Goal: Task Accomplishment & Management: Manage account settings

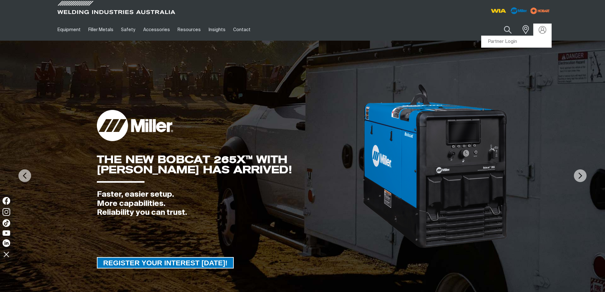
click at [546, 33] on img at bounding box center [542, 30] width 8 height 8
click at [506, 41] on link "Partner Login" at bounding box center [516, 42] width 70 height 12
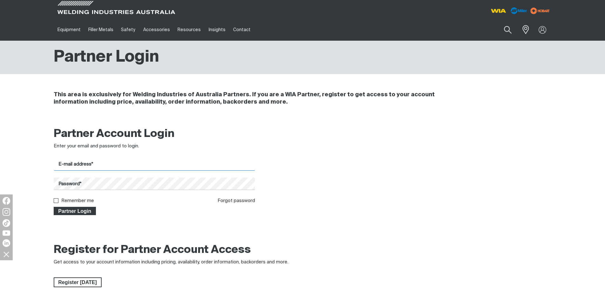
type input "[EMAIL_ADDRESS][DOMAIN_NAME]"
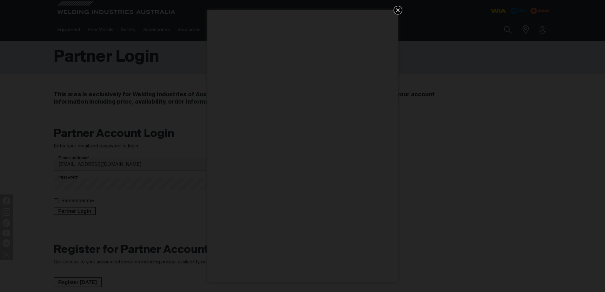
click at [395, 8] on icon "Get 5 WIA Welding Guides Free!" at bounding box center [398, 10] width 8 height 8
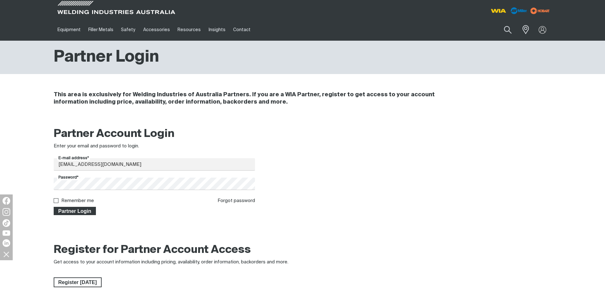
click at [76, 209] on span "Partner Login" at bounding box center [74, 211] width 41 height 8
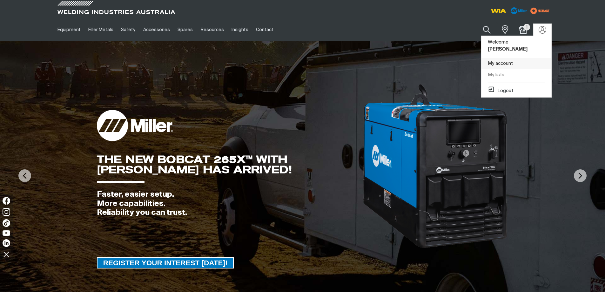
click at [497, 58] on link "My account" at bounding box center [516, 64] width 70 height 12
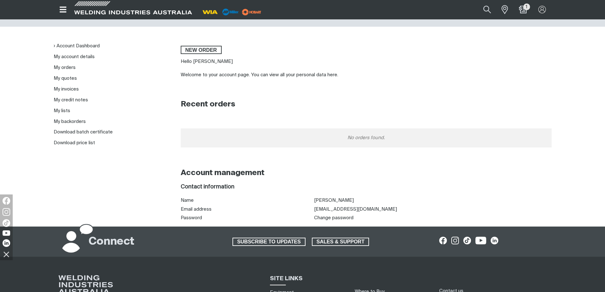
scroll to position [32, 0]
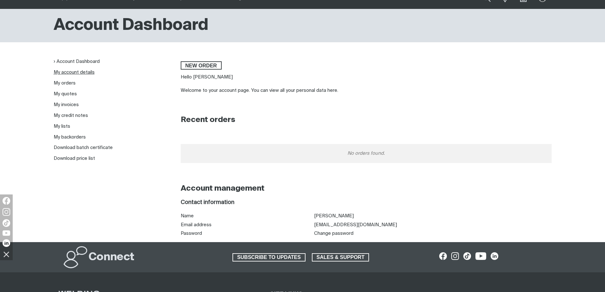
click at [73, 71] on link "My account details" at bounding box center [74, 72] width 41 height 5
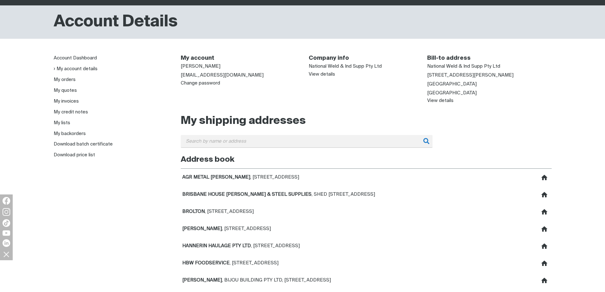
scroll to position [32, 0]
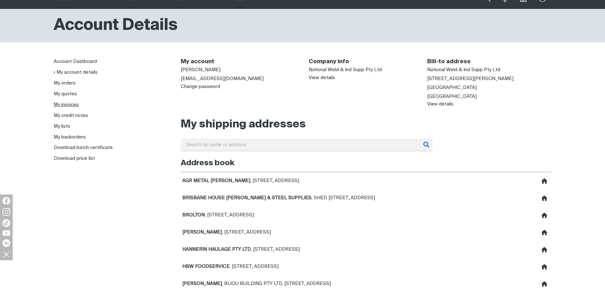
click at [67, 104] on link "My invoices" at bounding box center [66, 104] width 25 height 5
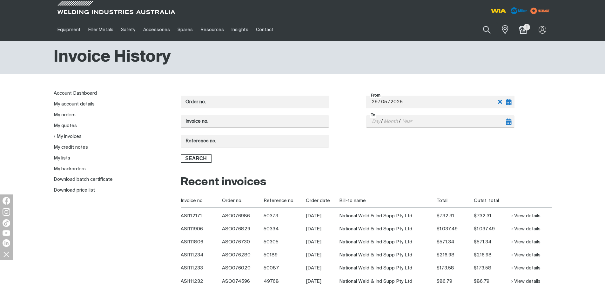
click at [510, 102] on icon "Toggle calendar" at bounding box center [508, 102] width 5 height 6
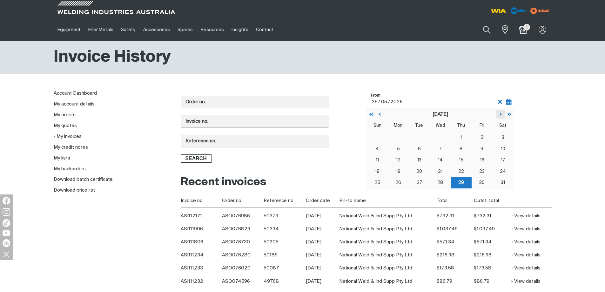
click at [499, 116] on icon "Next Month" at bounding box center [500, 114] width 4 height 5
click at [380, 113] on icon "Previous Month" at bounding box center [379, 114] width 4 height 5
click at [419, 134] on button "1" at bounding box center [418, 137] width 21 height 11
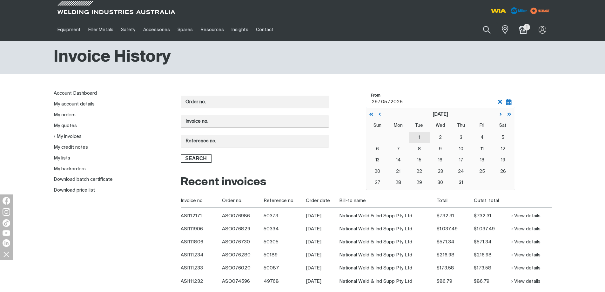
type input "[DATE]"
type input "01"
type input "07"
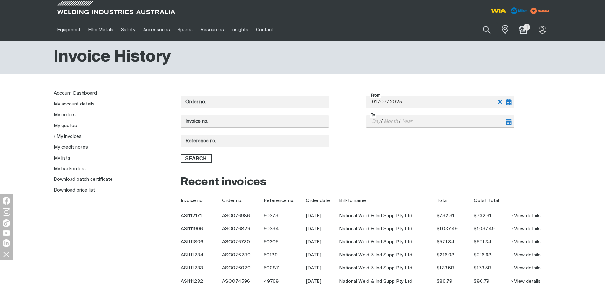
click at [497, 122] on div "Day / Month / Year" at bounding box center [437, 122] width 133 height 12
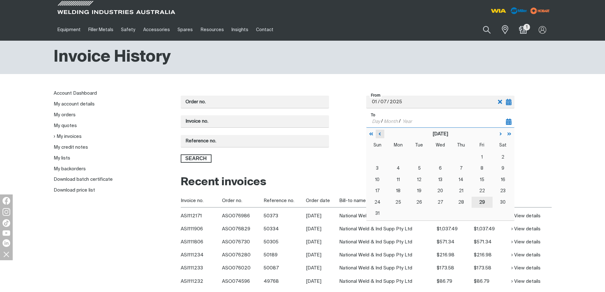
click at [379, 136] on icon "Previous Month" at bounding box center [379, 133] width 4 height 5
click at [460, 202] on abbr "31" at bounding box center [461, 202] width 4 height 4
type input "[DATE]"
type input "31"
type input "07"
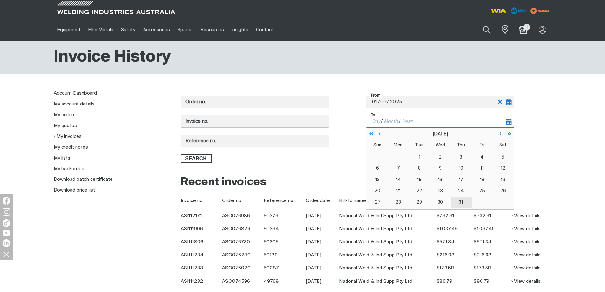
type input "2025"
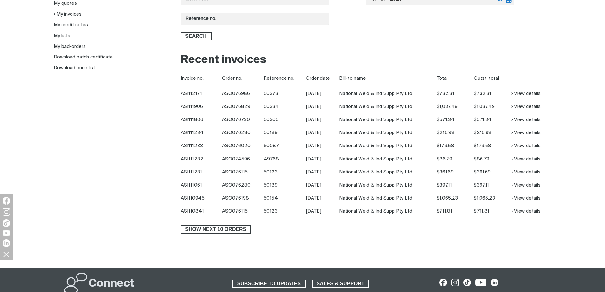
scroll to position [127, 0]
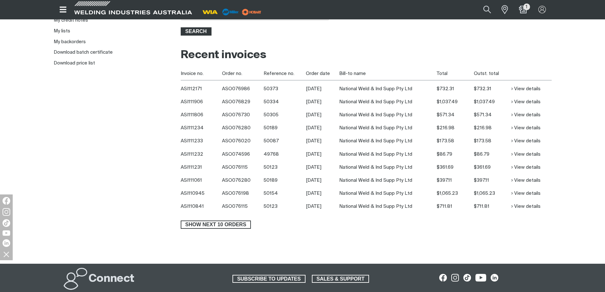
click at [196, 33] on span "Search" at bounding box center [196, 31] width 30 height 8
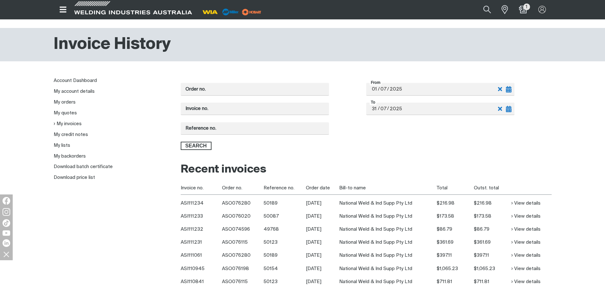
scroll to position [0, 0]
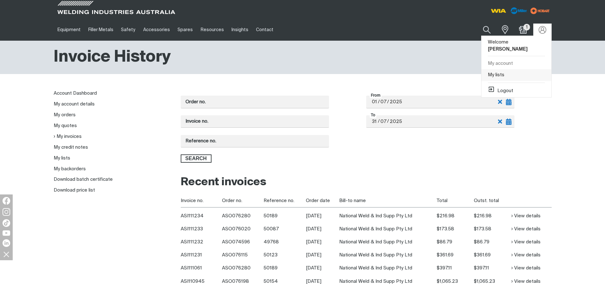
click at [493, 69] on link "My lists" at bounding box center [516, 75] width 70 height 12
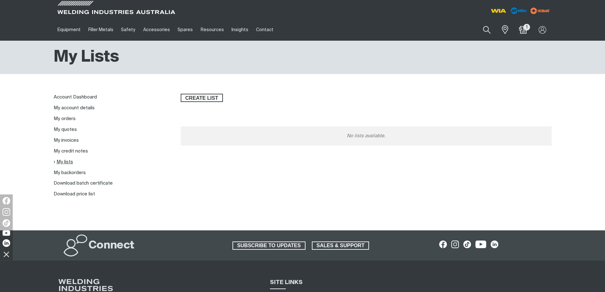
click at [67, 164] on link "My lists" at bounding box center [63, 161] width 19 height 5
click at [71, 150] on link "My credit notes" at bounding box center [71, 151] width 34 height 5
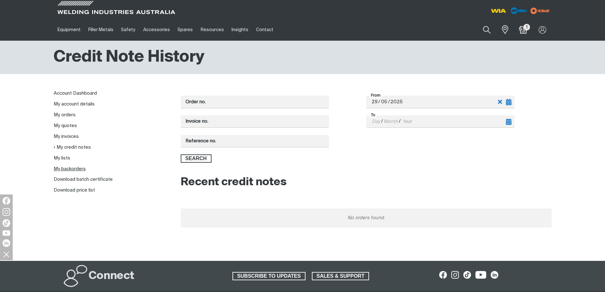
click at [74, 168] on link "My backorders" at bounding box center [70, 168] width 32 height 5
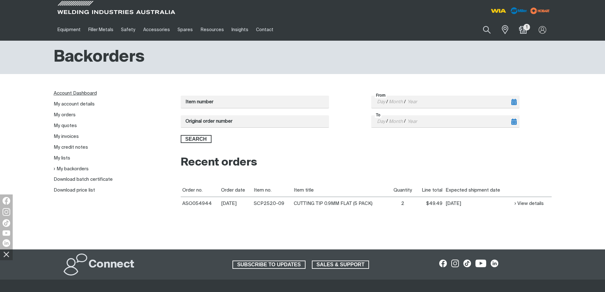
click at [79, 94] on link "Account Dashboard" at bounding box center [75, 93] width 43 height 5
